Goal: Navigation & Orientation: Understand site structure

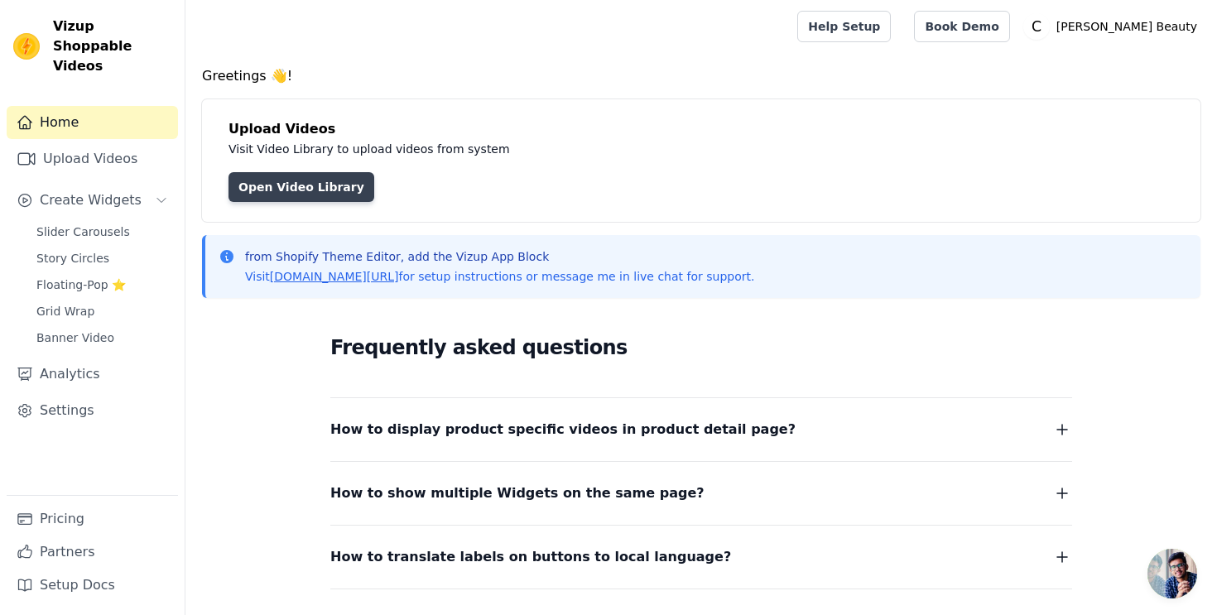
click at [271, 185] on link "Open Video Library" at bounding box center [301, 187] width 146 height 30
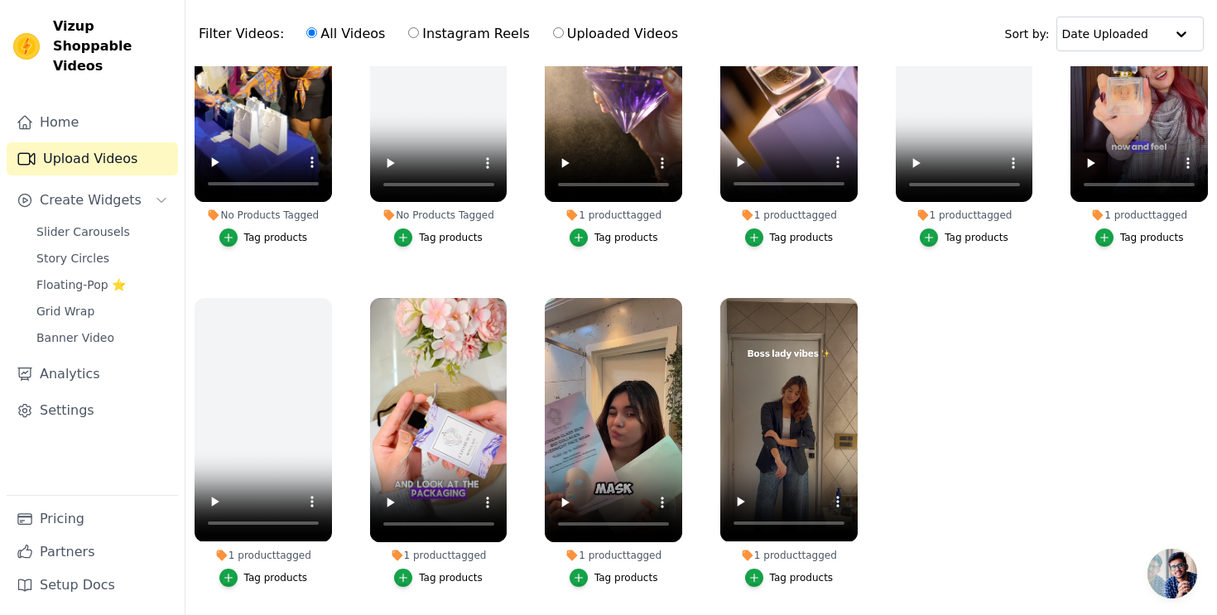
scroll to position [169, 0]
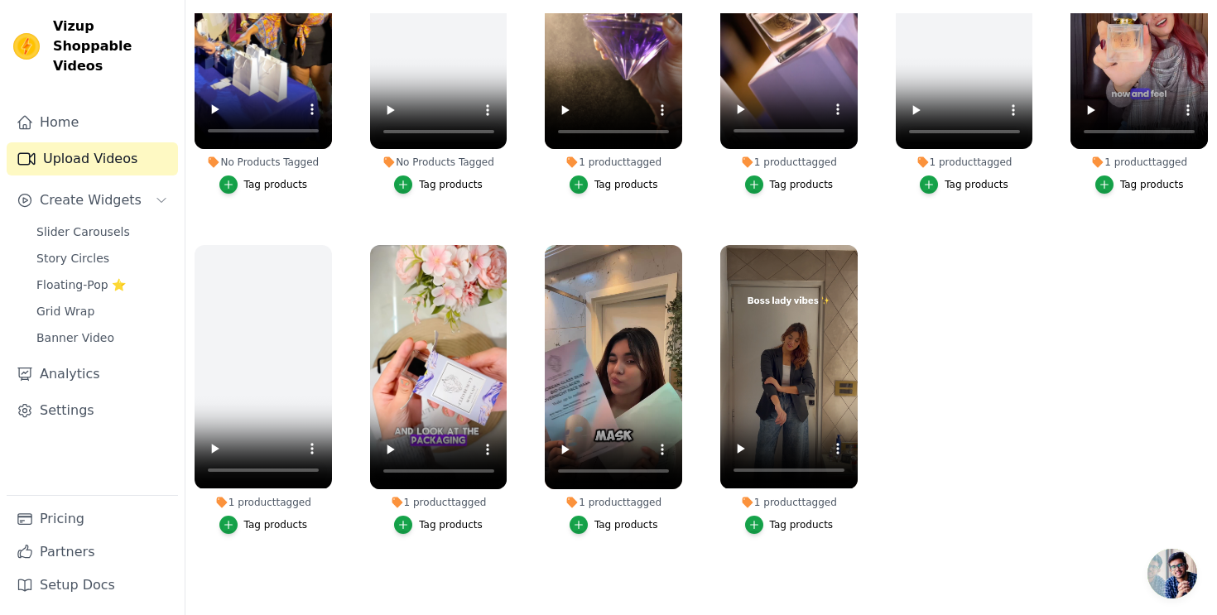
click at [789, 525] on div "Tag products" at bounding box center [802, 524] width 64 height 13
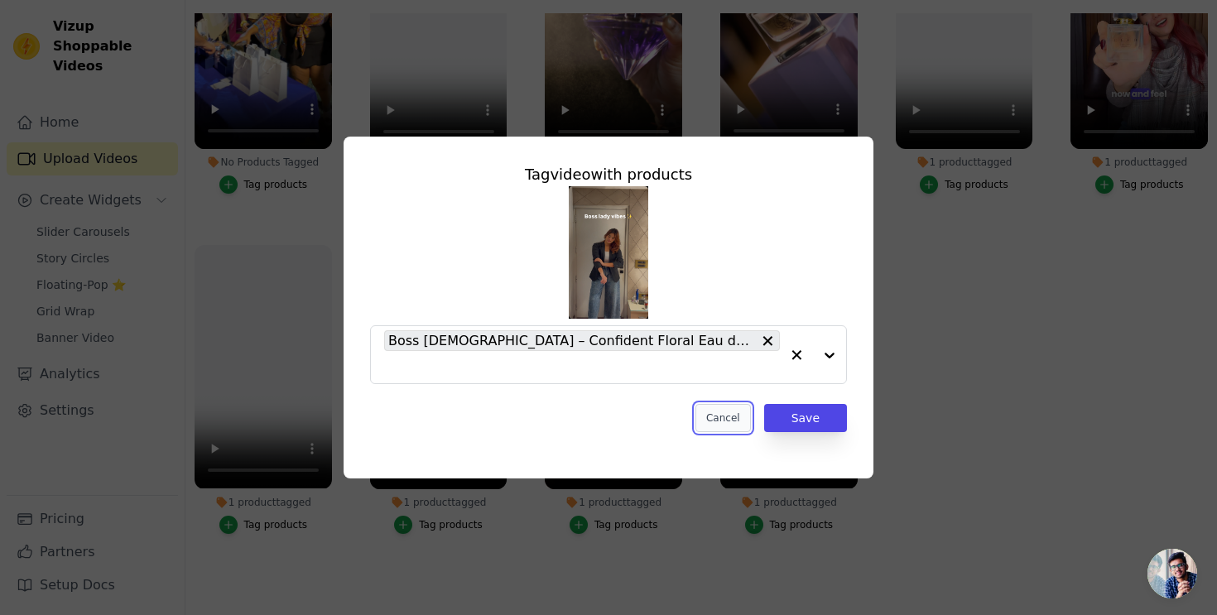
click at [730, 423] on button "Cancel" at bounding box center [722, 418] width 55 height 28
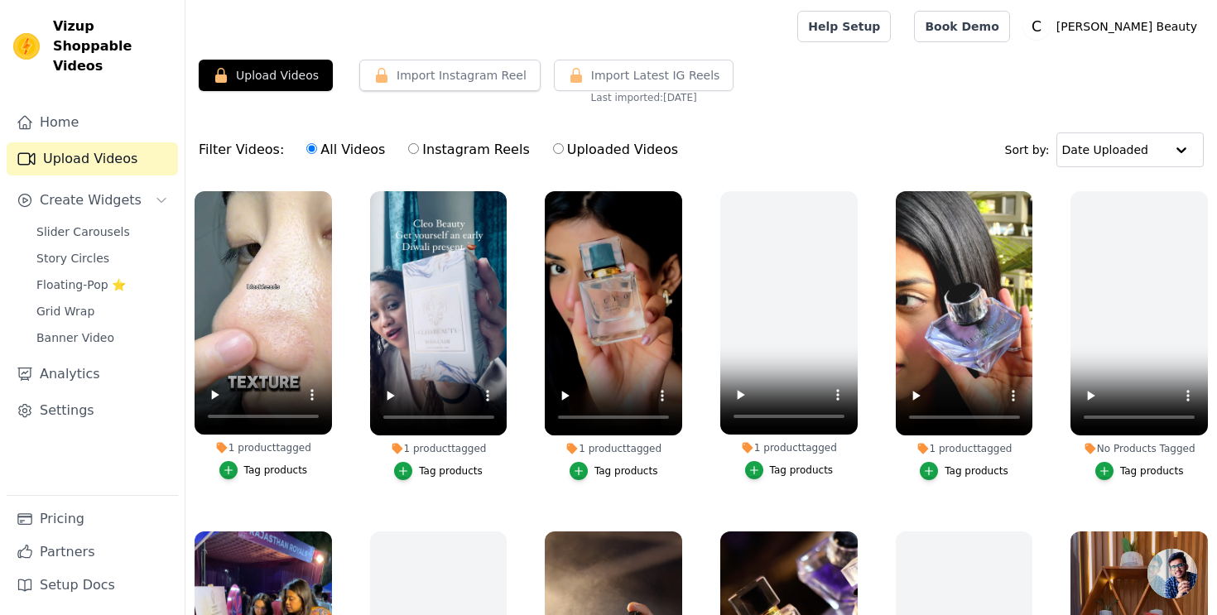
click at [411, 151] on label "Instagram Reels" at bounding box center [468, 150] width 122 height 22
click at [411, 151] on input "Instagram Reels" at bounding box center [413, 148] width 11 height 11
radio input "true"
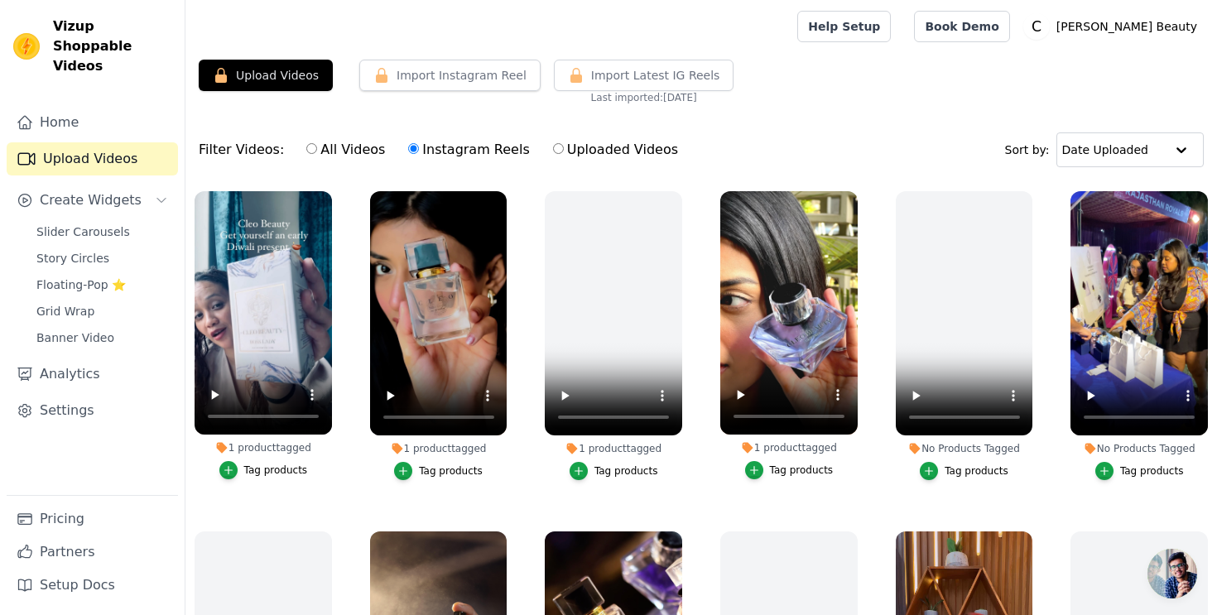
click at [553, 143] on input "Uploaded Videos" at bounding box center [558, 148] width 11 height 11
radio input "true"
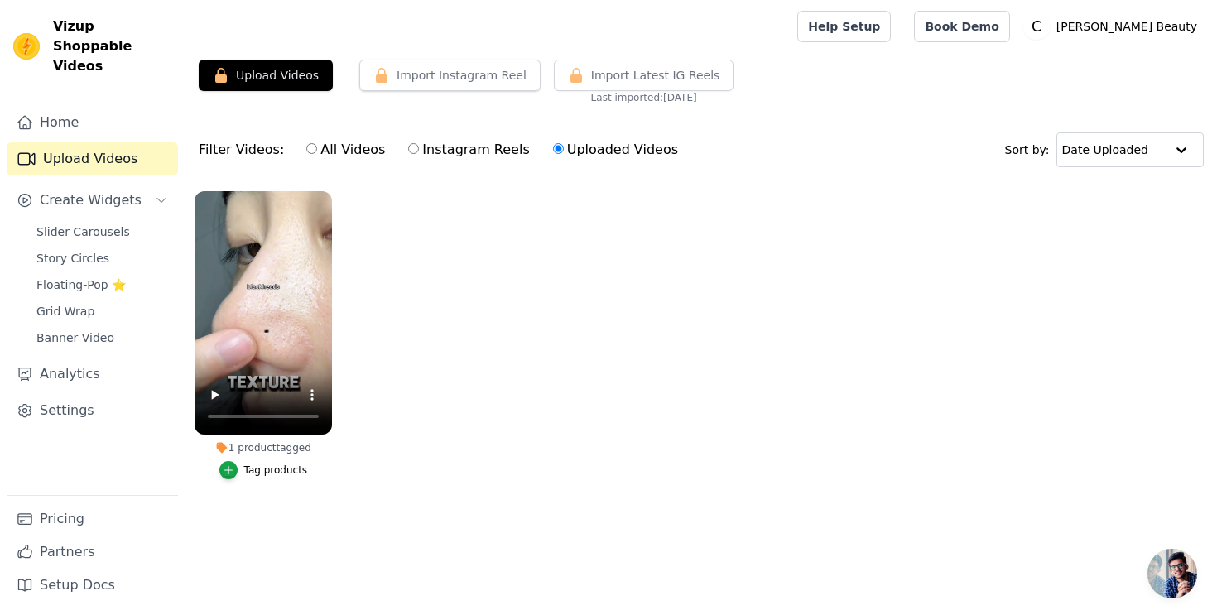
click at [331, 154] on label "All Videos" at bounding box center [345, 150] width 80 height 22
click at [317, 154] on input "All Videos" at bounding box center [311, 148] width 11 height 11
radio input "true"
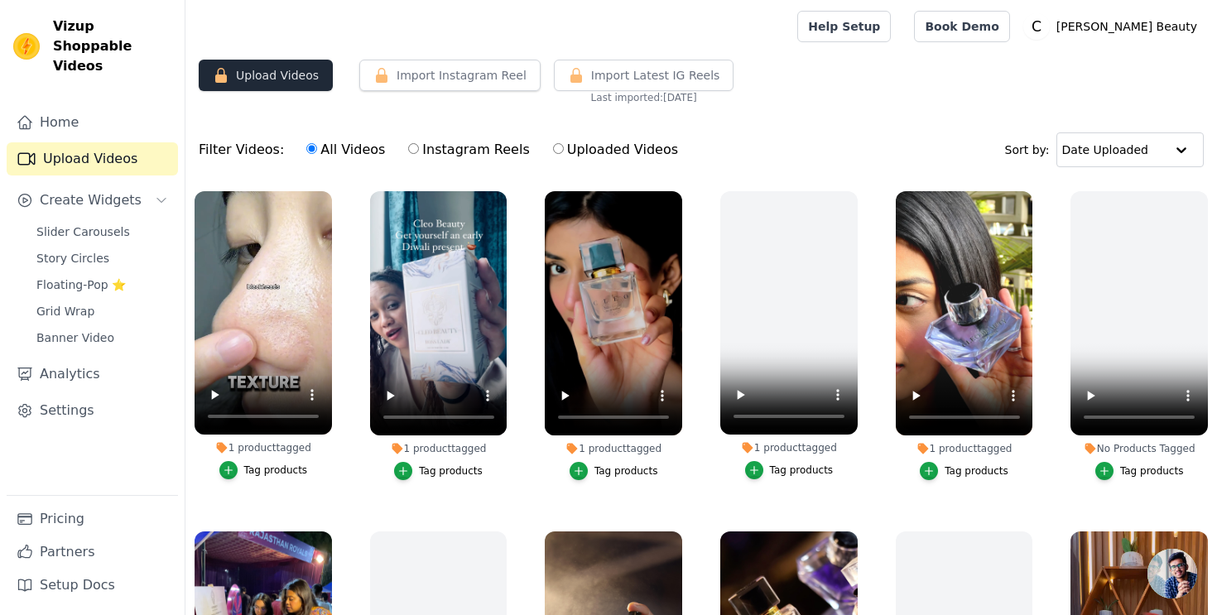
click at [289, 70] on button "Upload Videos" at bounding box center [266, 75] width 134 height 31
click at [97, 223] on span "Slider Carousels" at bounding box center [83, 231] width 94 height 17
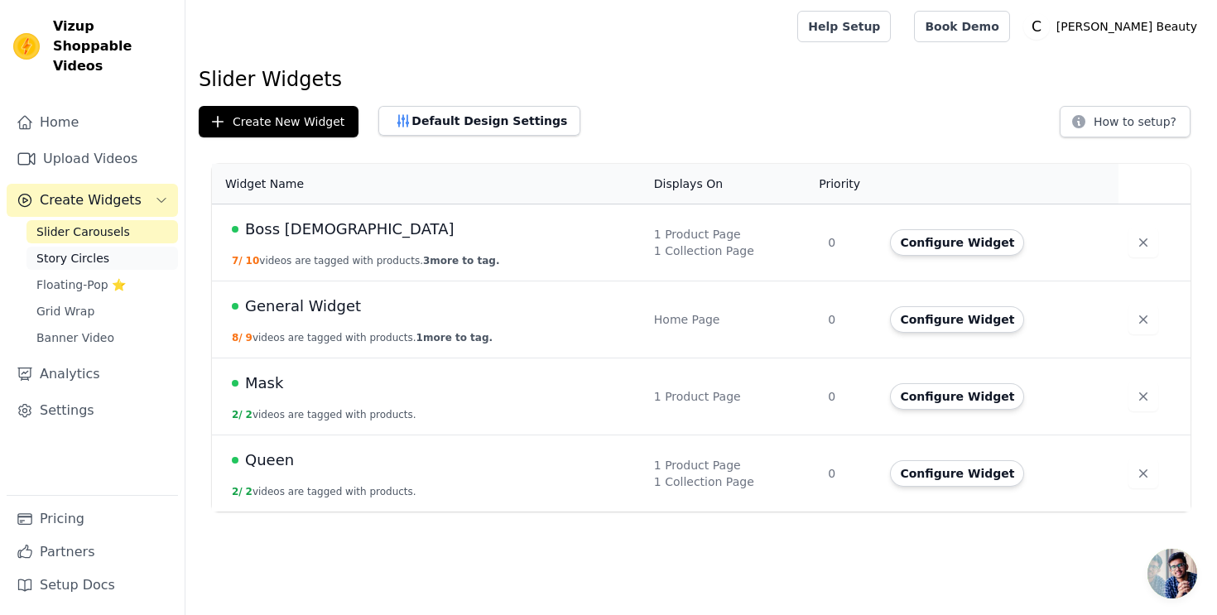
click at [82, 250] on span "Story Circles" at bounding box center [72, 258] width 73 height 17
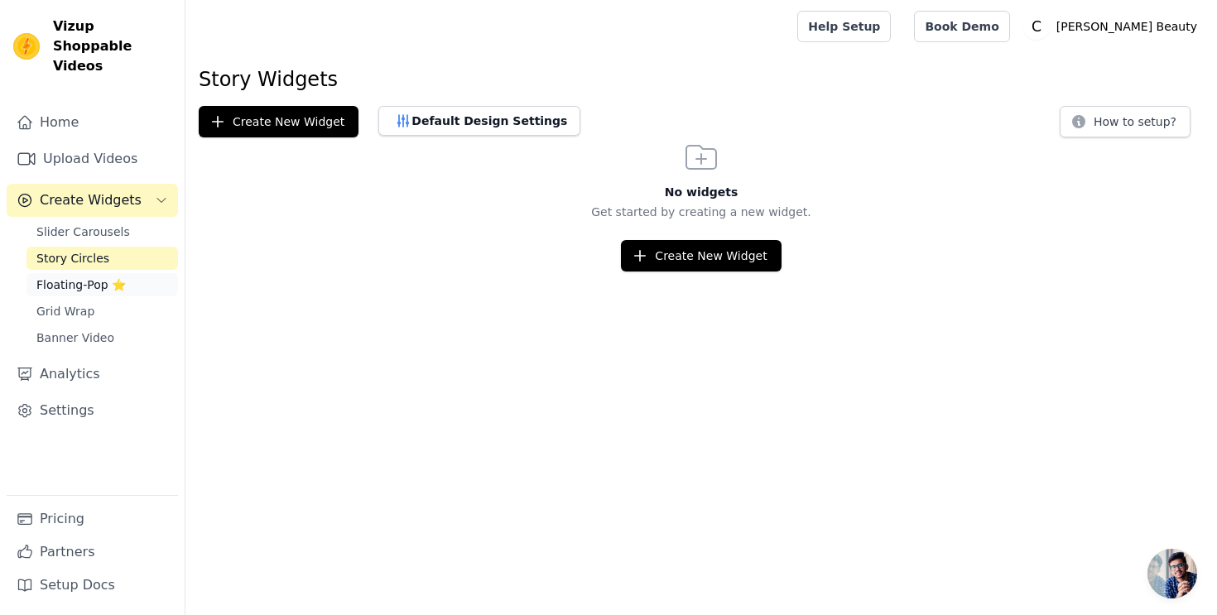
click at [79, 275] on link "Floating-Pop ⭐" at bounding box center [101, 284] width 151 height 23
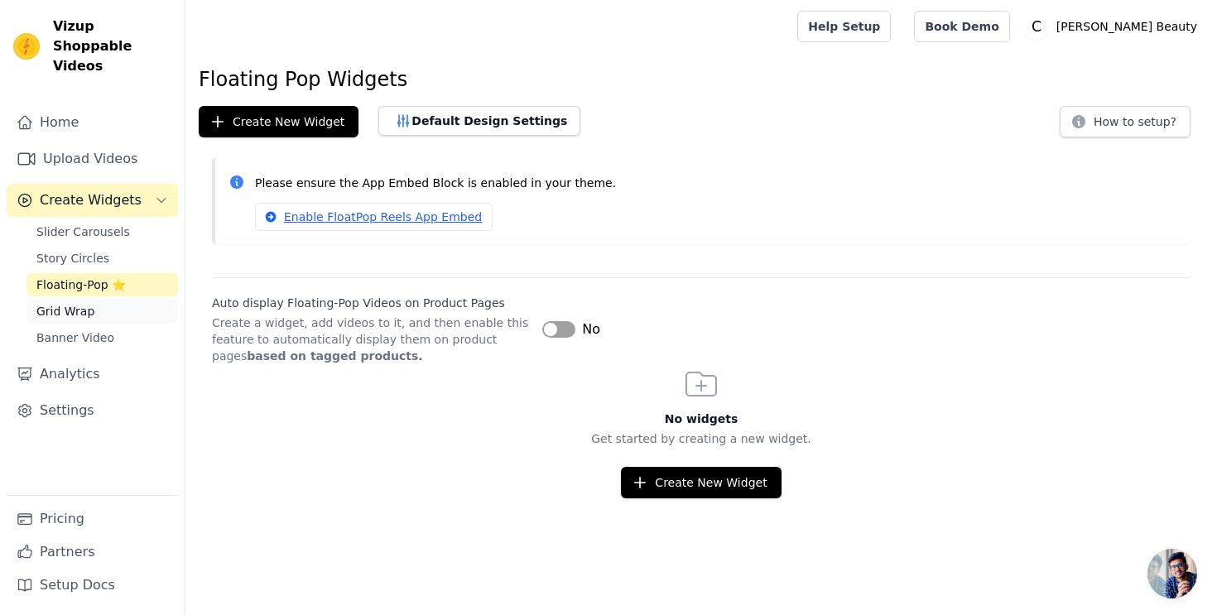
click at [77, 303] on span "Grid Wrap" at bounding box center [65, 311] width 58 height 17
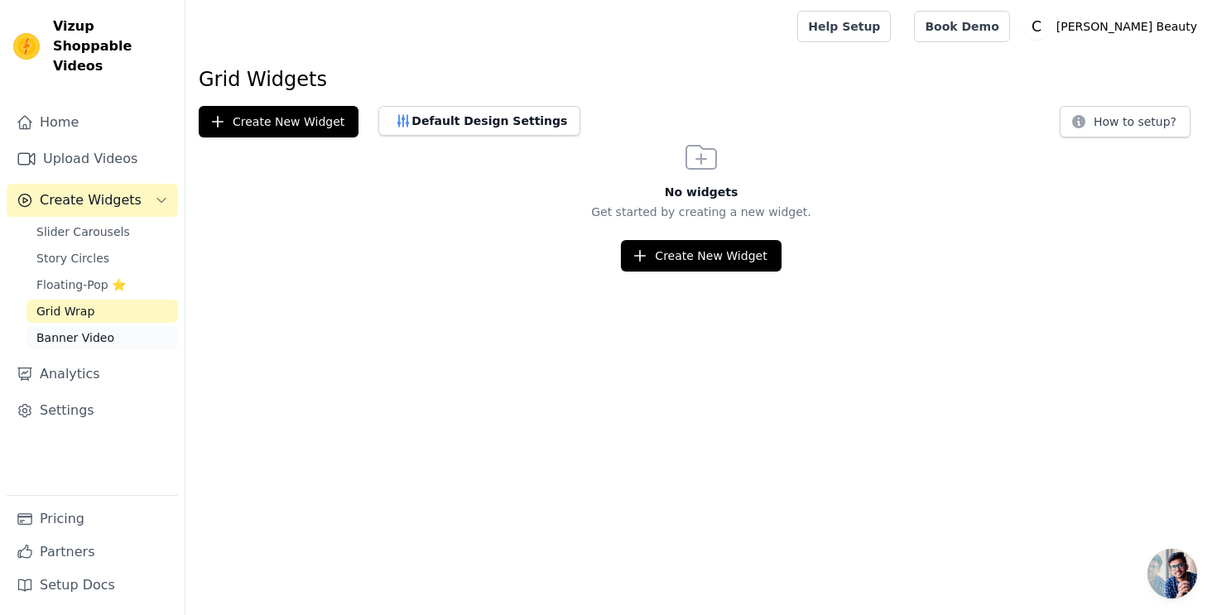
click at [76, 329] on span "Banner Video" at bounding box center [75, 337] width 78 height 17
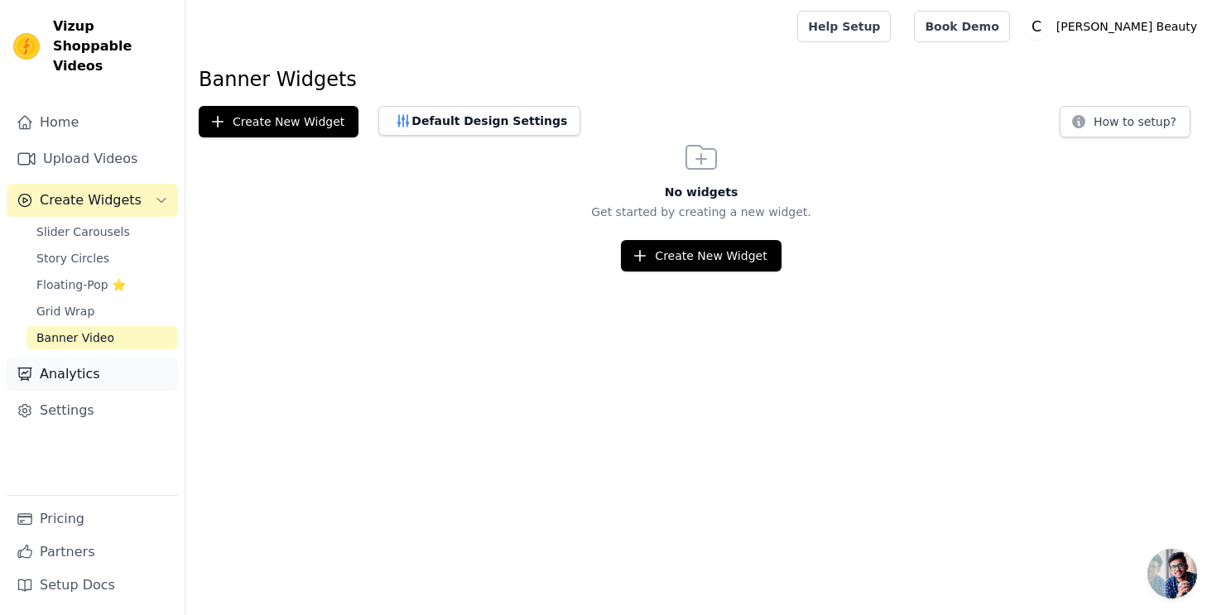
click at [76, 358] on link "Analytics" at bounding box center [92, 374] width 171 height 33
